Goal: Transaction & Acquisition: Purchase product/service

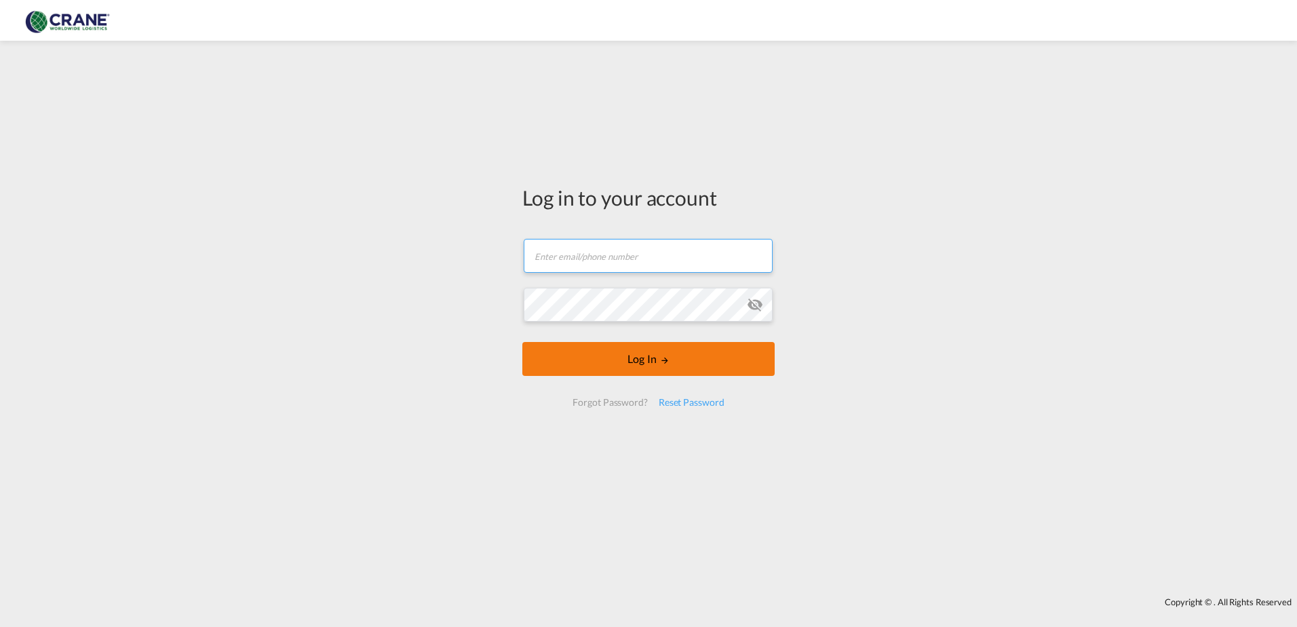
type input "[PERSON_NAME][EMAIL_ADDRESS][DOMAIN_NAME]"
click at [608, 351] on button "Log In" at bounding box center [648, 359] width 252 height 34
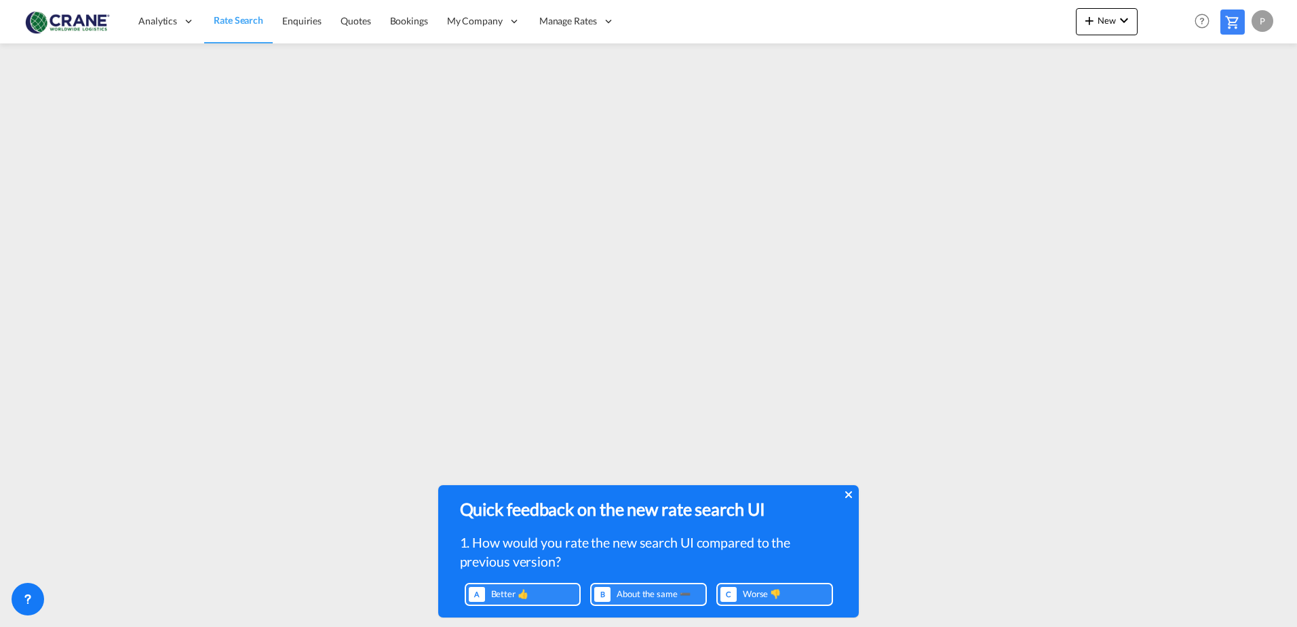
click at [845, 489] on icon at bounding box center [848, 494] width 7 height 11
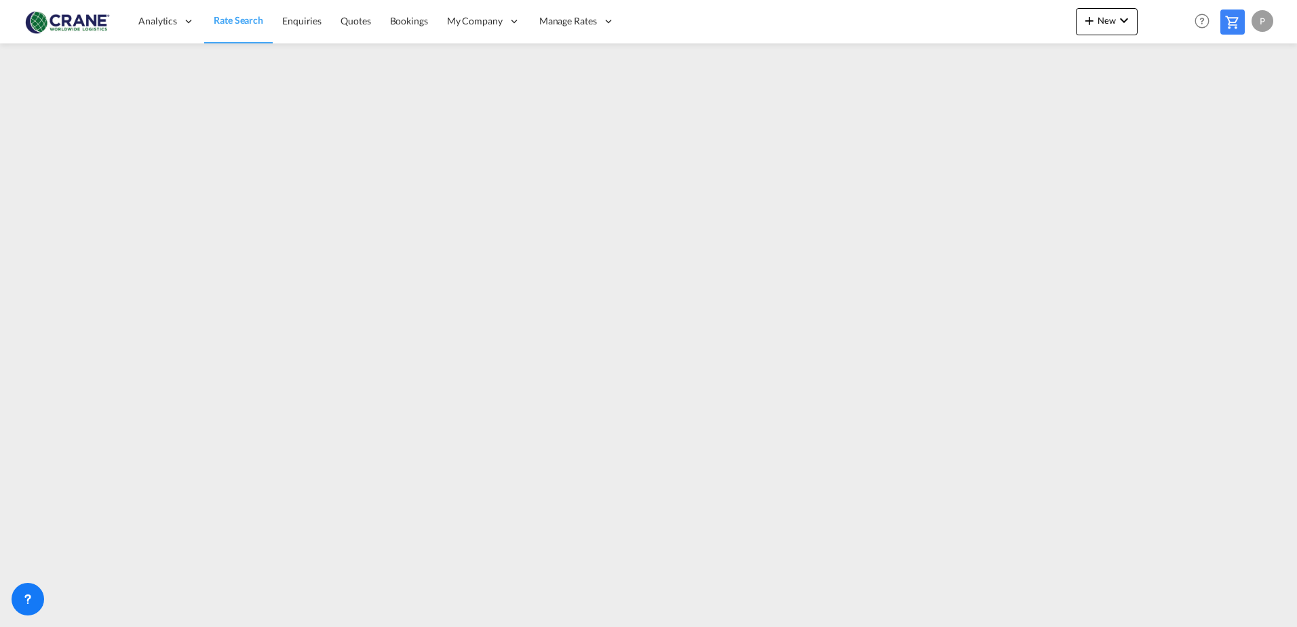
click at [214, 15] on span "Rate Search" at bounding box center [239, 20] width 50 height 12
click at [1097, 20] on md-icon "icon-plus 400-fg" at bounding box center [1089, 20] width 16 height 16
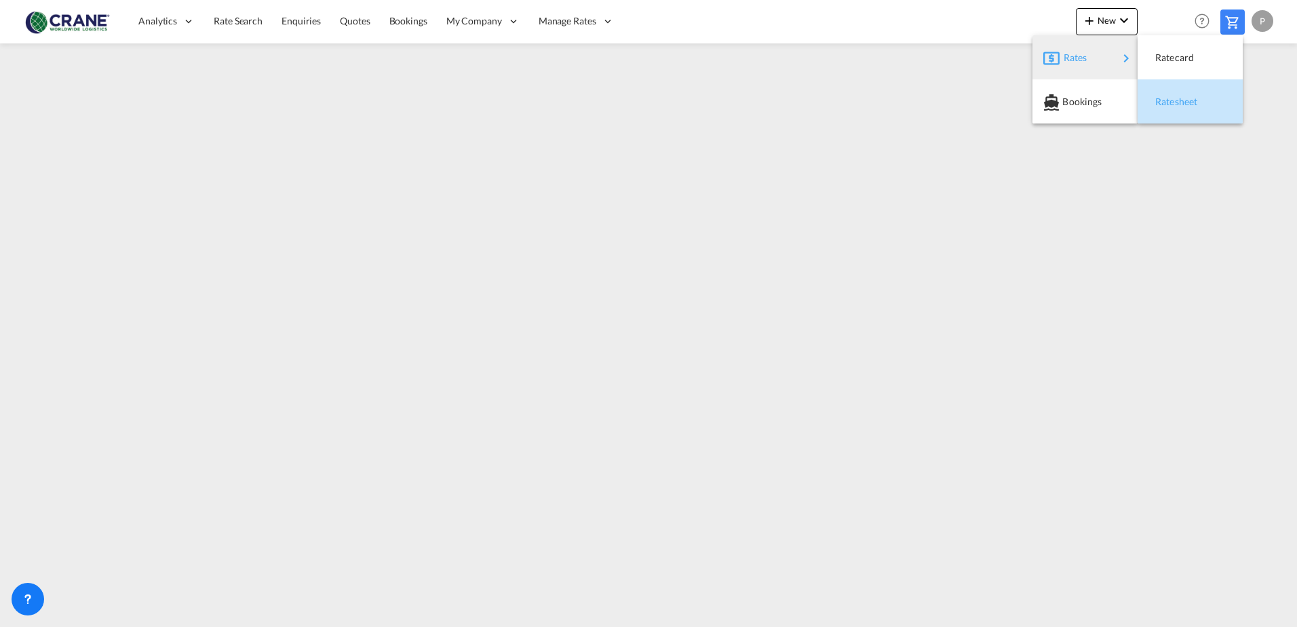
click at [1163, 98] on span "Ratesheet" at bounding box center [1162, 101] width 15 height 27
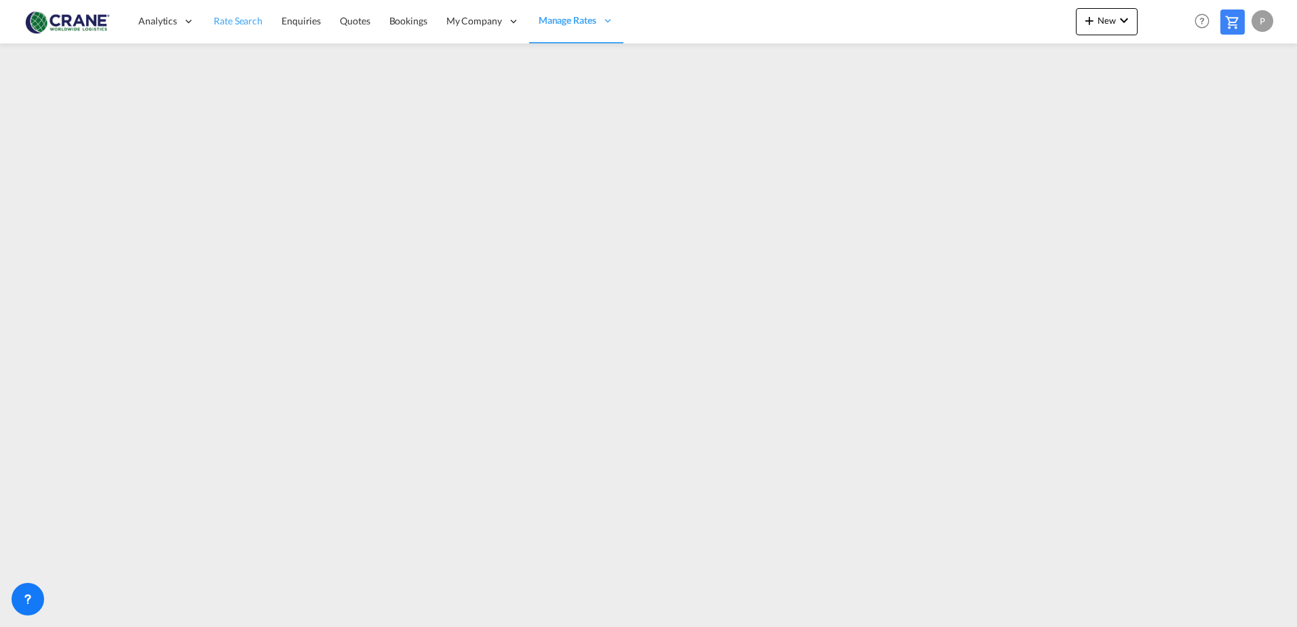
click at [214, 15] on span "Rate Search" at bounding box center [238, 21] width 49 height 12
click at [1237, 22] on md-icon at bounding box center [1232, 22] width 16 height 16
click at [214, 24] on span "Rate Search" at bounding box center [239, 20] width 50 height 12
